Goal: Entertainment & Leisure: Consume media (video, audio)

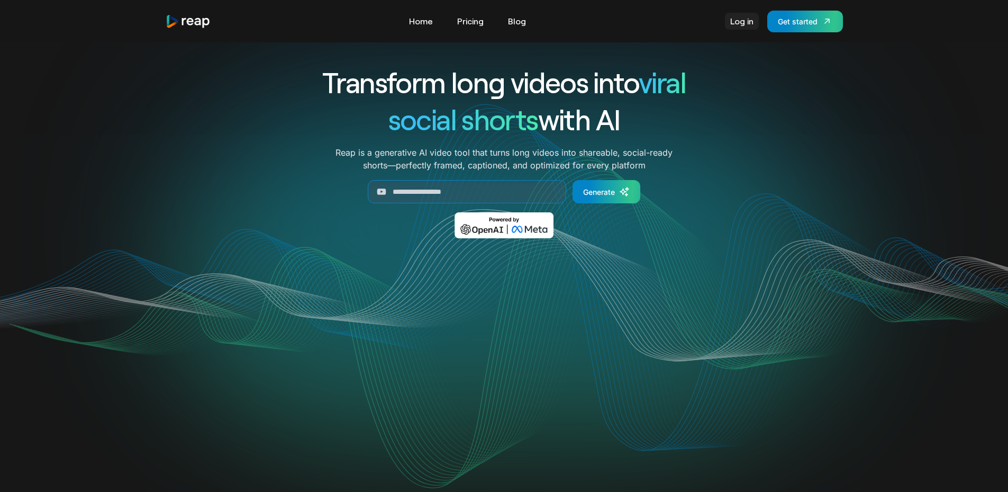
click at [729, 19] on link "Log in" at bounding box center [742, 21] width 34 height 17
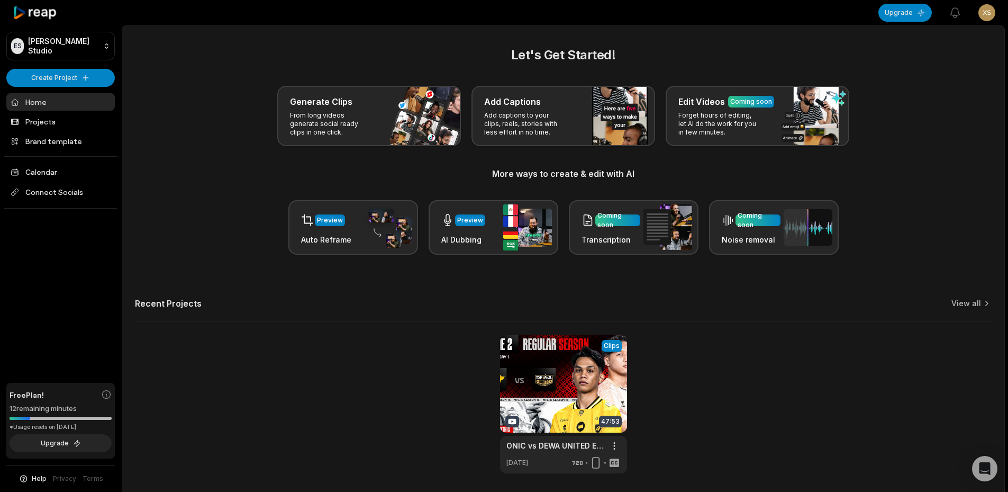
click at [309, 356] on div "View Clips Clips 47:53 ONIC vs DEWA UNITED ESPORTS | Regular Season Week 1 Day …" at bounding box center [563, 403] width 857 height 139
click at [571, 386] on link at bounding box center [563, 403] width 127 height 139
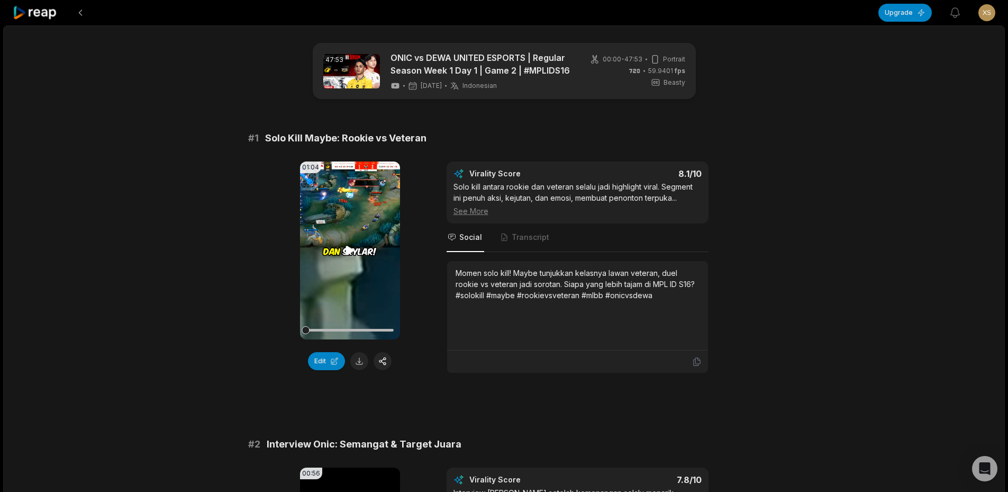
click at [341, 245] on video "Your browser does not support mp4 format." at bounding box center [350, 250] width 100 height 178
click at [346, 246] on icon at bounding box center [349, 250] width 13 height 13
click at [327, 356] on button "Edit" at bounding box center [326, 361] width 37 height 18
